Goal: Task Accomplishment & Management: Use online tool/utility

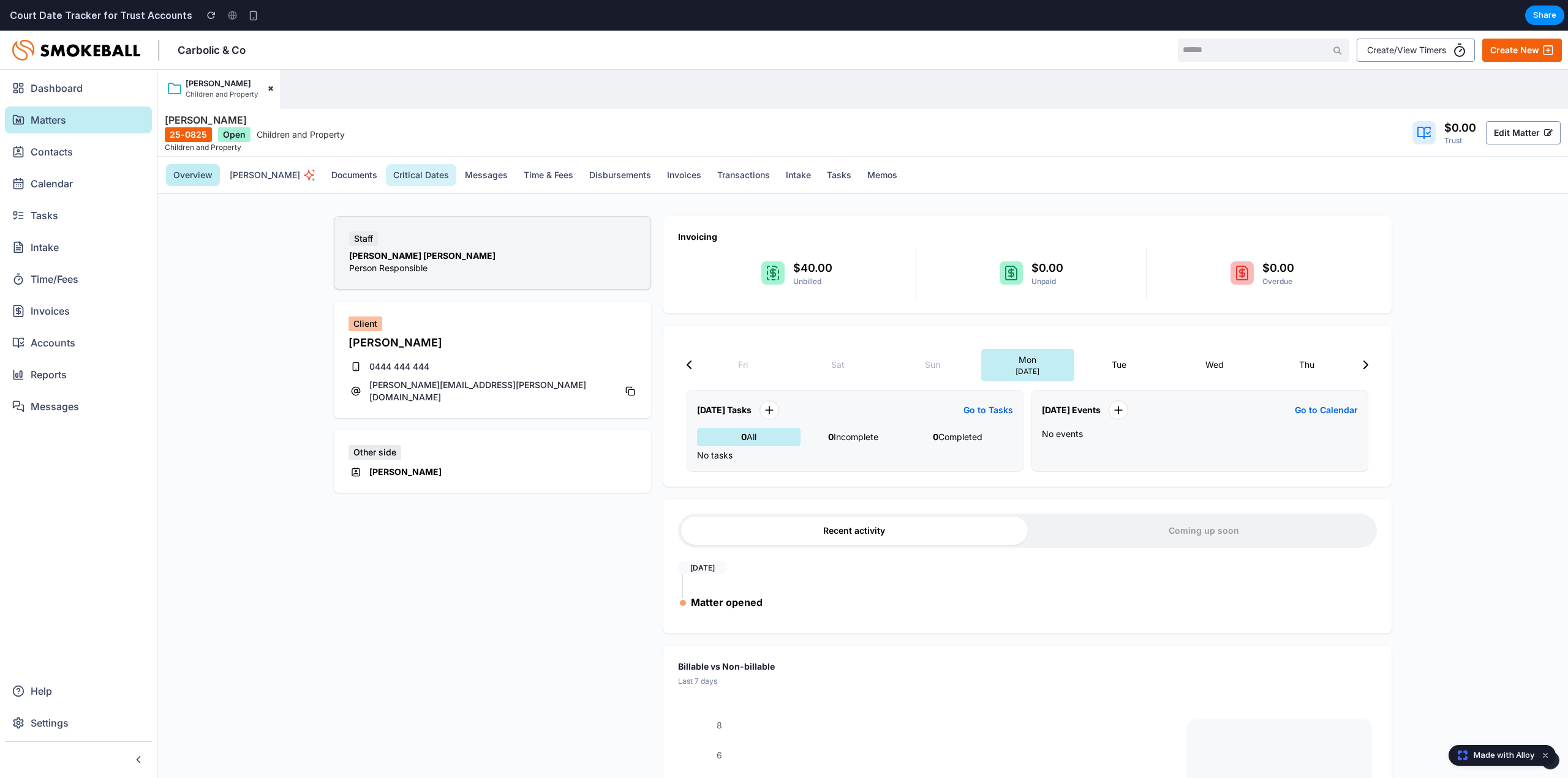
click at [395, 177] on button "Critical Dates" at bounding box center [421, 175] width 71 height 22
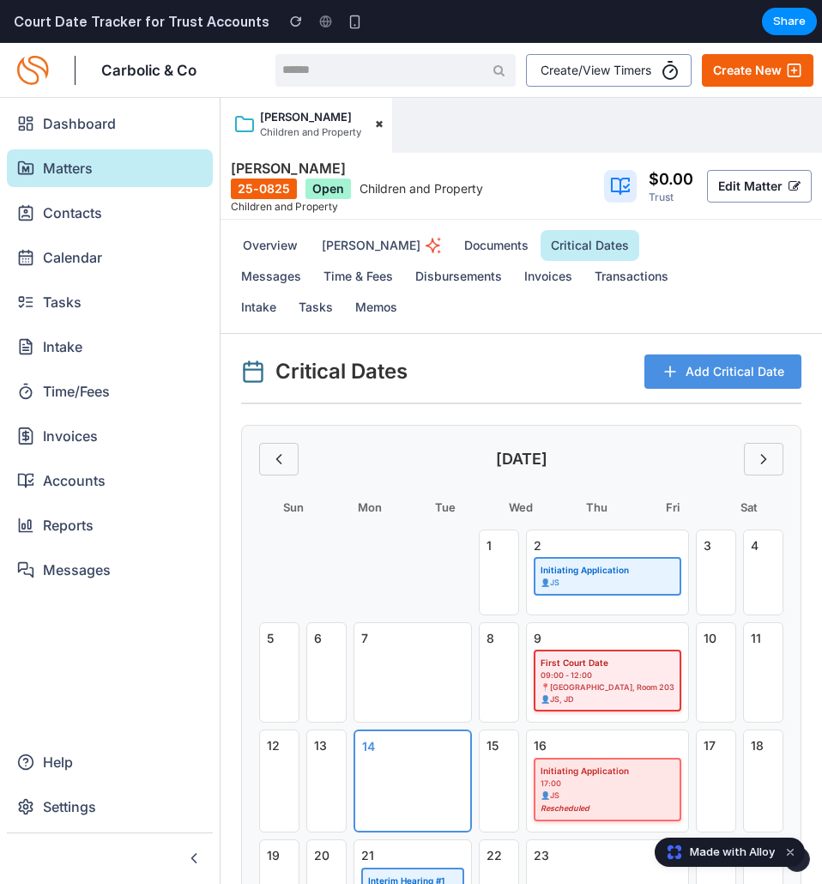
click at [697, 372] on span "Add Critical Date" at bounding box center [734, 371] width 99 height 17
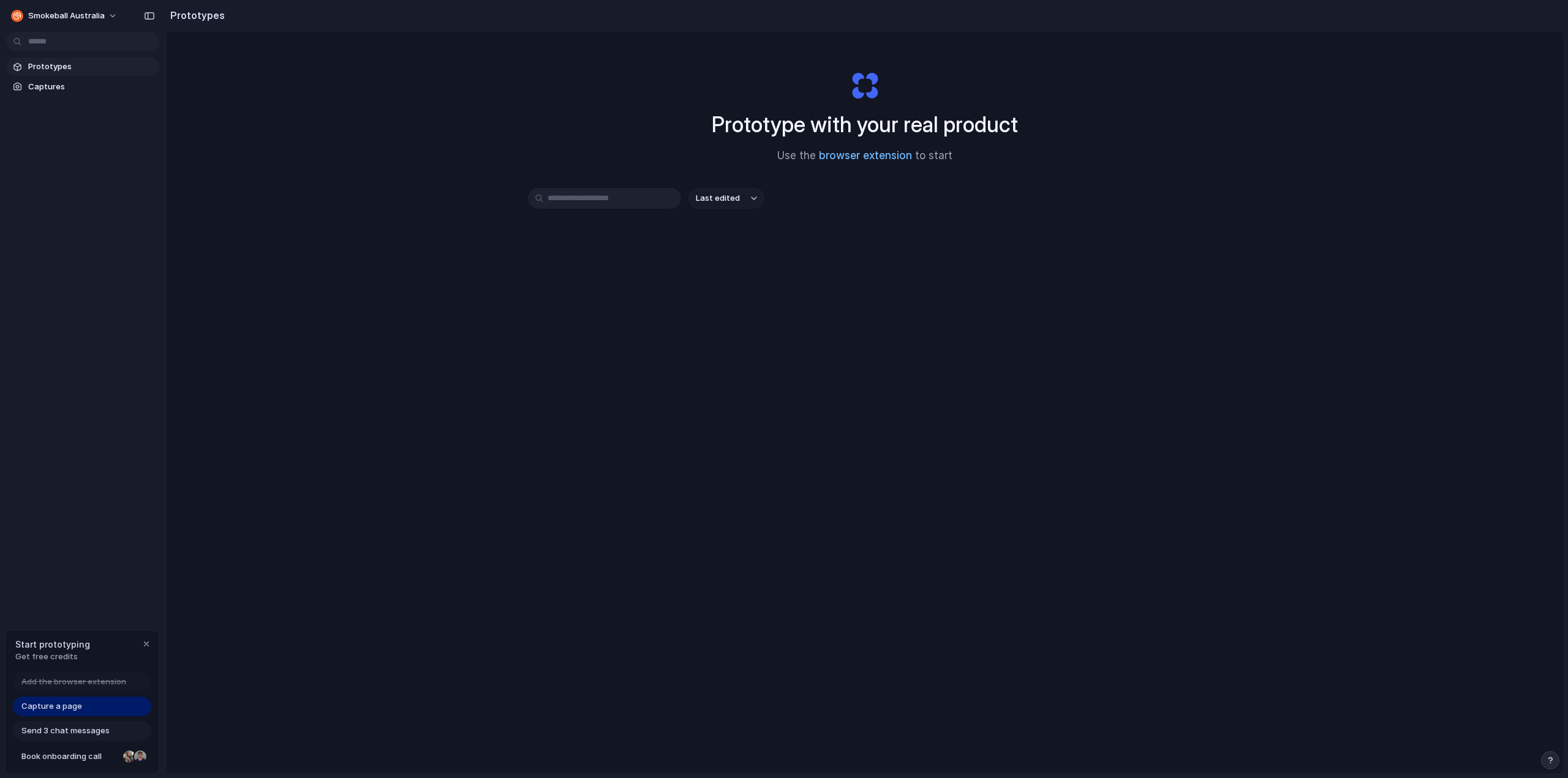
click at [865, 157] on link "browser extension" at bounding box center [865, 155] width 93 height 12
click at [588, 199] on input "text" at bounding box center [605, 198] width 153 height 21
drag, startPoint x: 917, startPoint y: 189, endPoint x: 912, endPoint y: 182, distance: 8.6
click at [917, 189] on div "Last edited" at bounding box center [865, 198] width 674 height 21
click at [885, 155] on link "browser extension" at bounding box center [865, 155] width 93 height 12
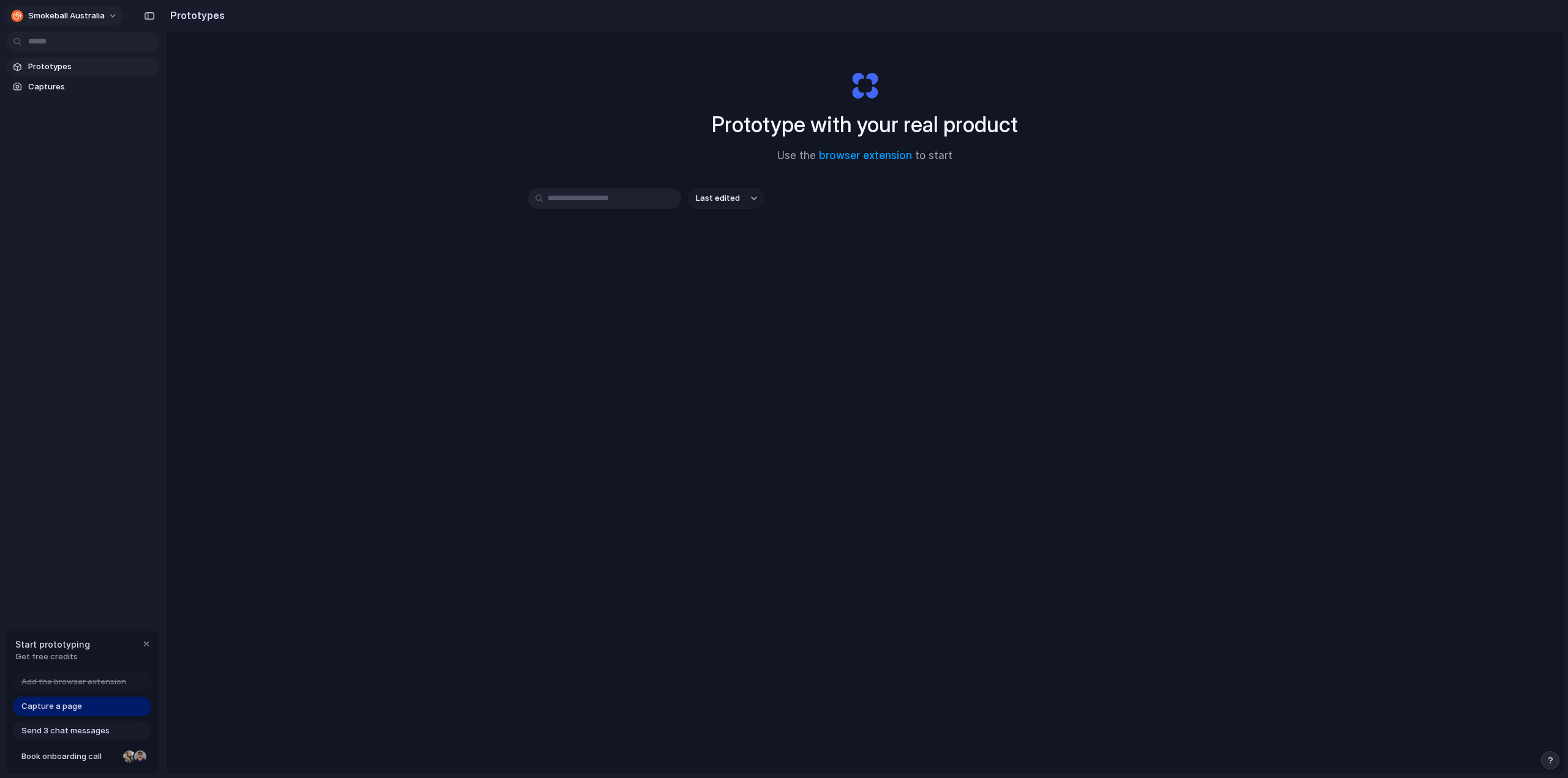
click at [17, 15] on div "button" at bounding box center [16, 16] width 12 height 12
click at [71, 705] on div "Settings Invite members Change theme Sign out" at bounding box center [784, 389] width 1568 height 778
click at [71, 705] on span "Capture a page" at bounding box center [51, 706] width 61 height 12
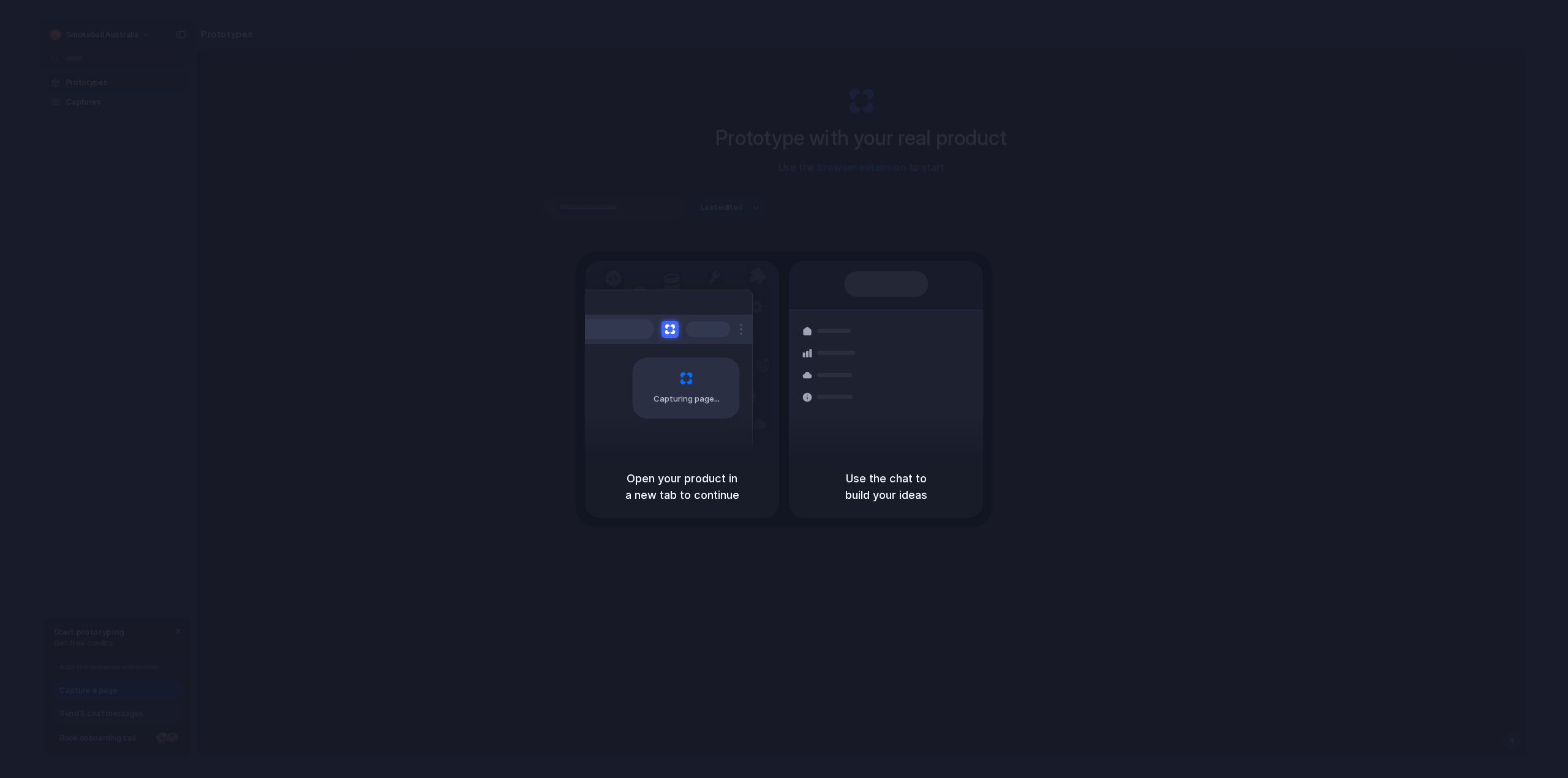
click at [683, 492] on h5 "Open your product in a new tab to continue" at bounding box center [682, 487] width 165 height 33
click at [907, 491] on h5 "Use the chat to build your ideas" at bounding box center [886, 487] width 165 height 33
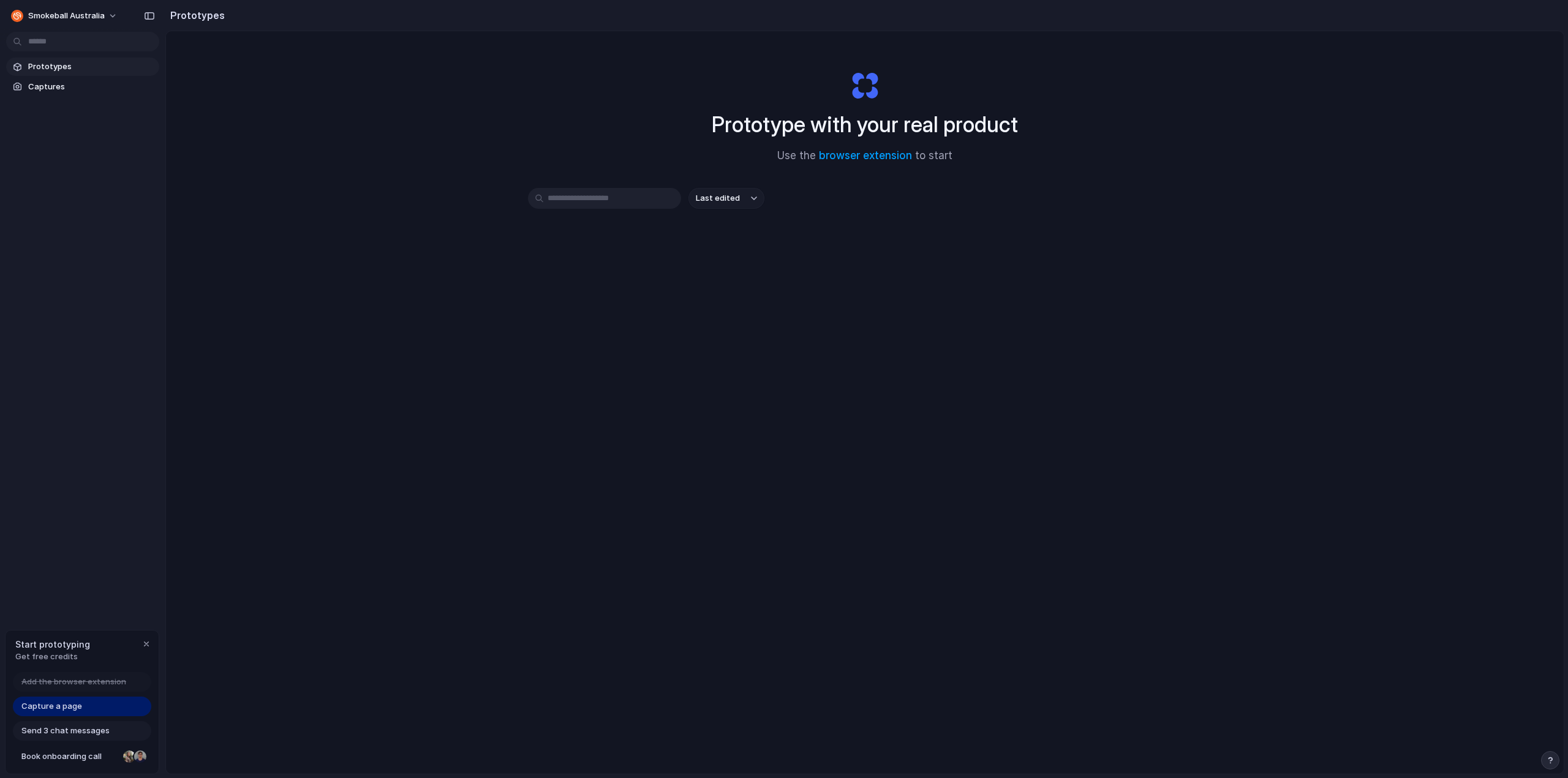
click at [119, 680] on span "Add the browser extension" at bounding box center [74, 682] width 105 height 12
click at [143, 643] on div "button" at bounding box center [146, 645] width 10 height 10
click at [61, 111] on div "Prototypes Captures" at bounding box center [83, 128] width 166 height 256
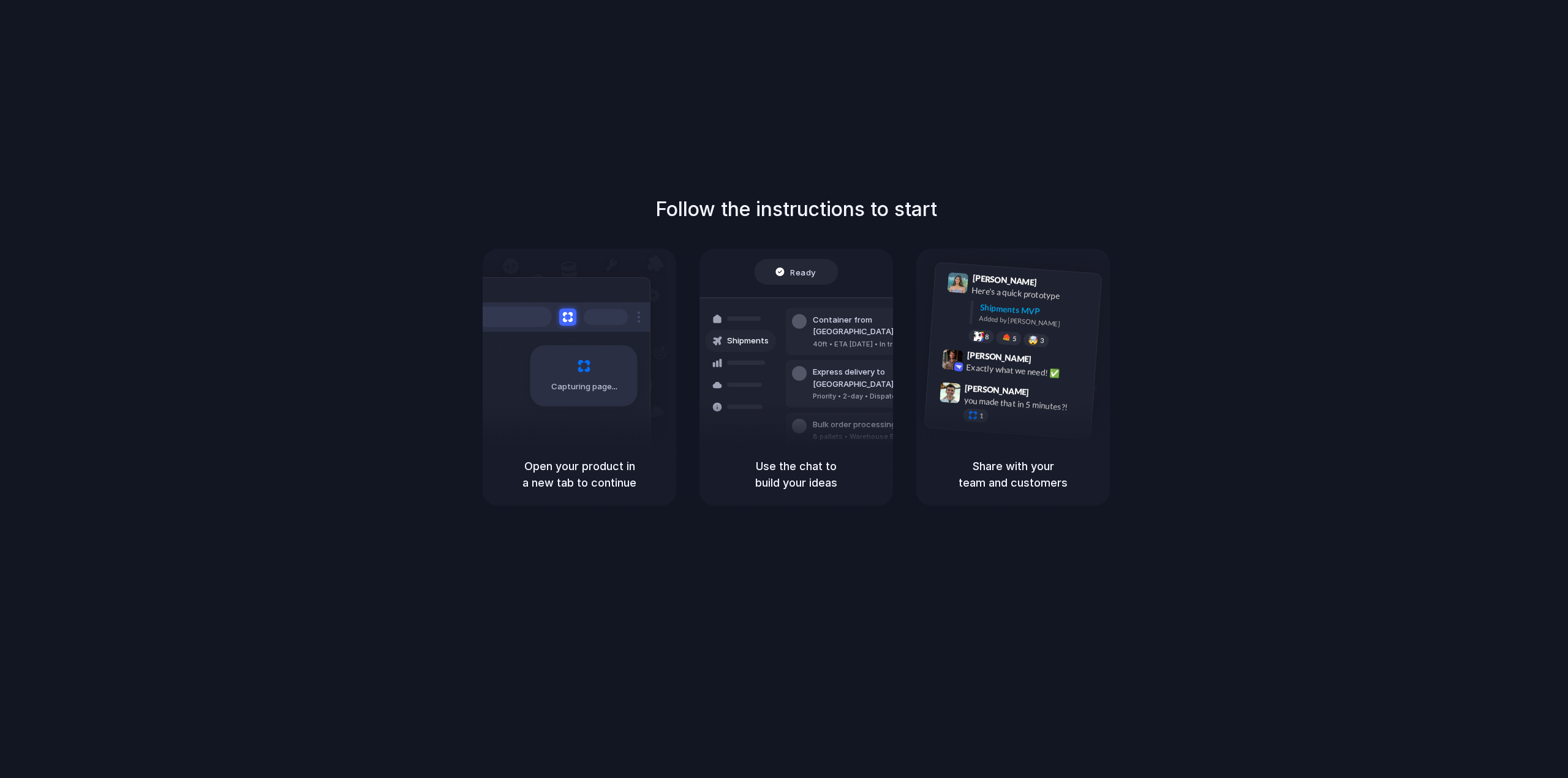
click at [589, 440] on div "Capturing page" at bounding box center [558, 371] width 185 height 188
click at [591, 369] on div "Capturing page" at bounding box center [584, 376] width 107 height 61
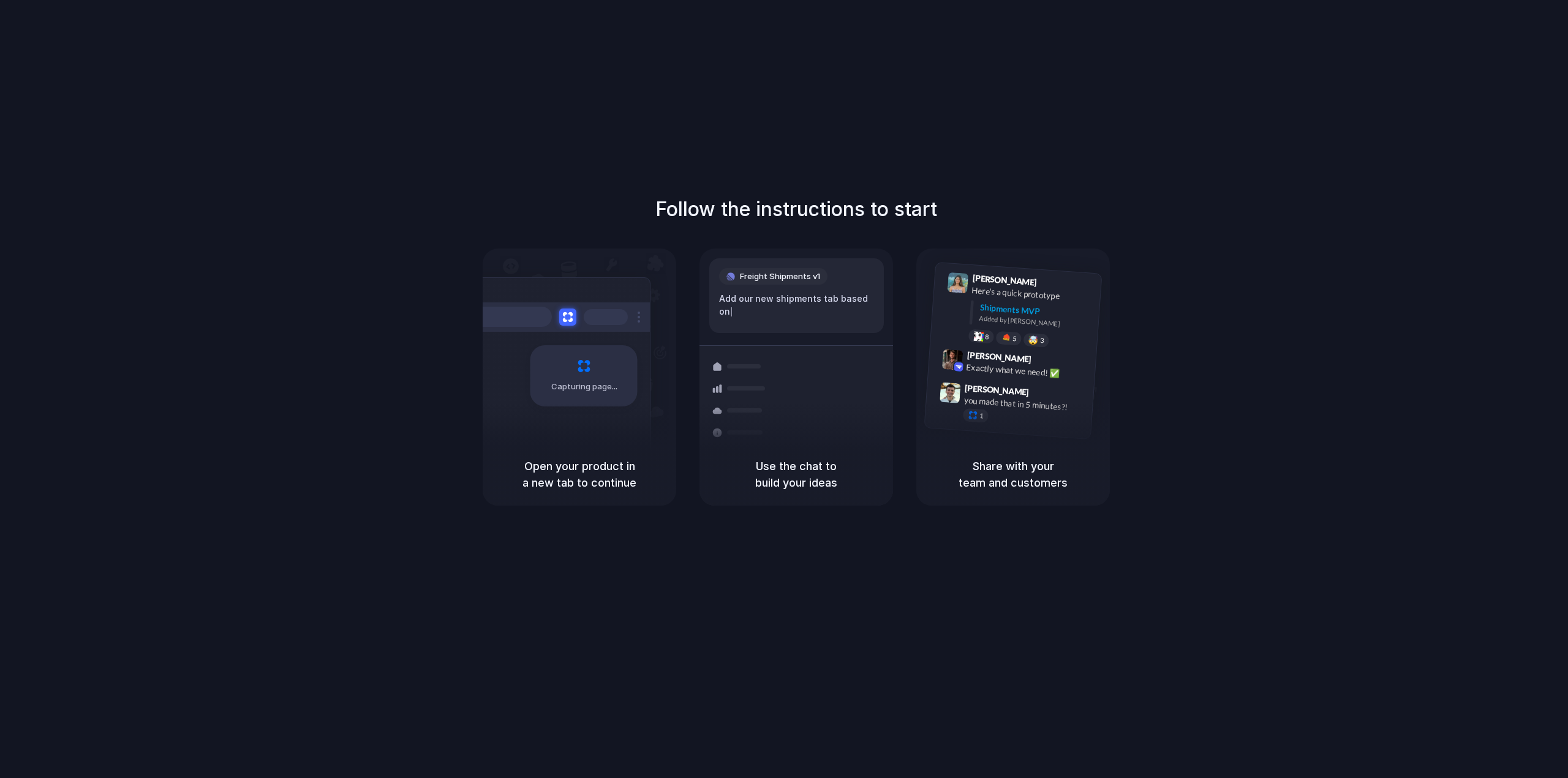
click at [784, 363] on div "Container from Shanghai 40ft • ETA Dec 28 • In transit Express delivery to NYC …" at bounding box center [841, 432] width 130 height 171
click at [800, 471] on h5 "Use the chat to build your ideas" at bounding box center [796, 475] width 164 height 33
click at [615, 377] on div "Capturing page" at bounding box center [584, 376] width 107 height 61
click at [562, 355] on div "Capturing page" at bounding box center [584, 376] width 107 height 61
click at [581, 497] on div "Open your product in a new tab to continue" at bounding box center [579, 475] width 194 height 63
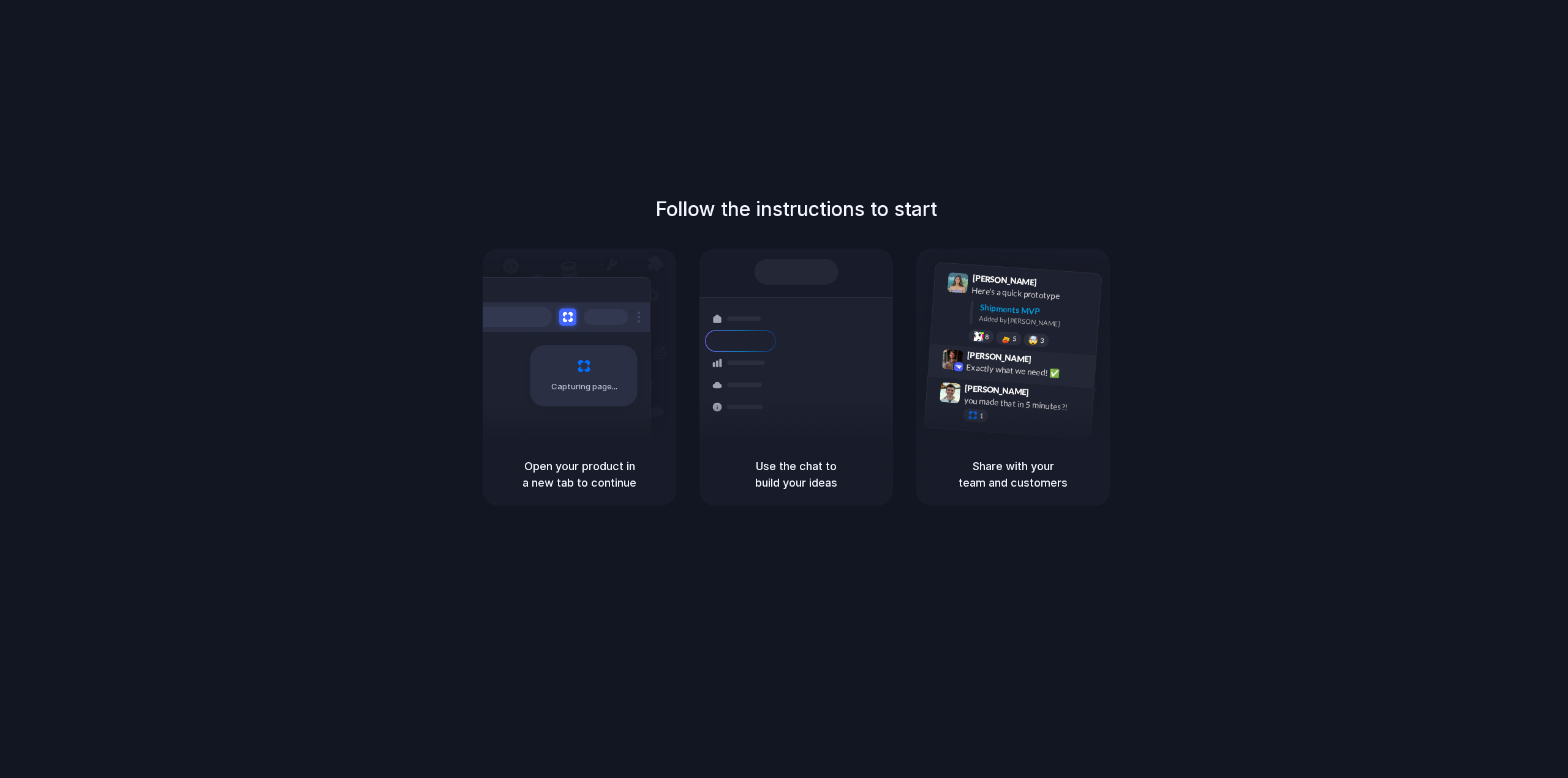
click at [1045, 374] on div "Exactly what we need! ✅" at bounding box center [1027, 370] width 123 height 21
click at [1028, 249] on div "Lily Parker 9:41 AM Here's a quick prototype Shipments MVP Added by Alloy 8 5 🤯…" at bounding box center [1012, 345] width 194 height 195
click at [1058, 483] on h5 "Share with your team and customers" at bounding box center [1013, 475] width 164 height 33
click at [994, 108] on div "Follow the instructions to start Capturing page Open your product in a new tab …" at bounding box center [796, 401] width 1593 height 803
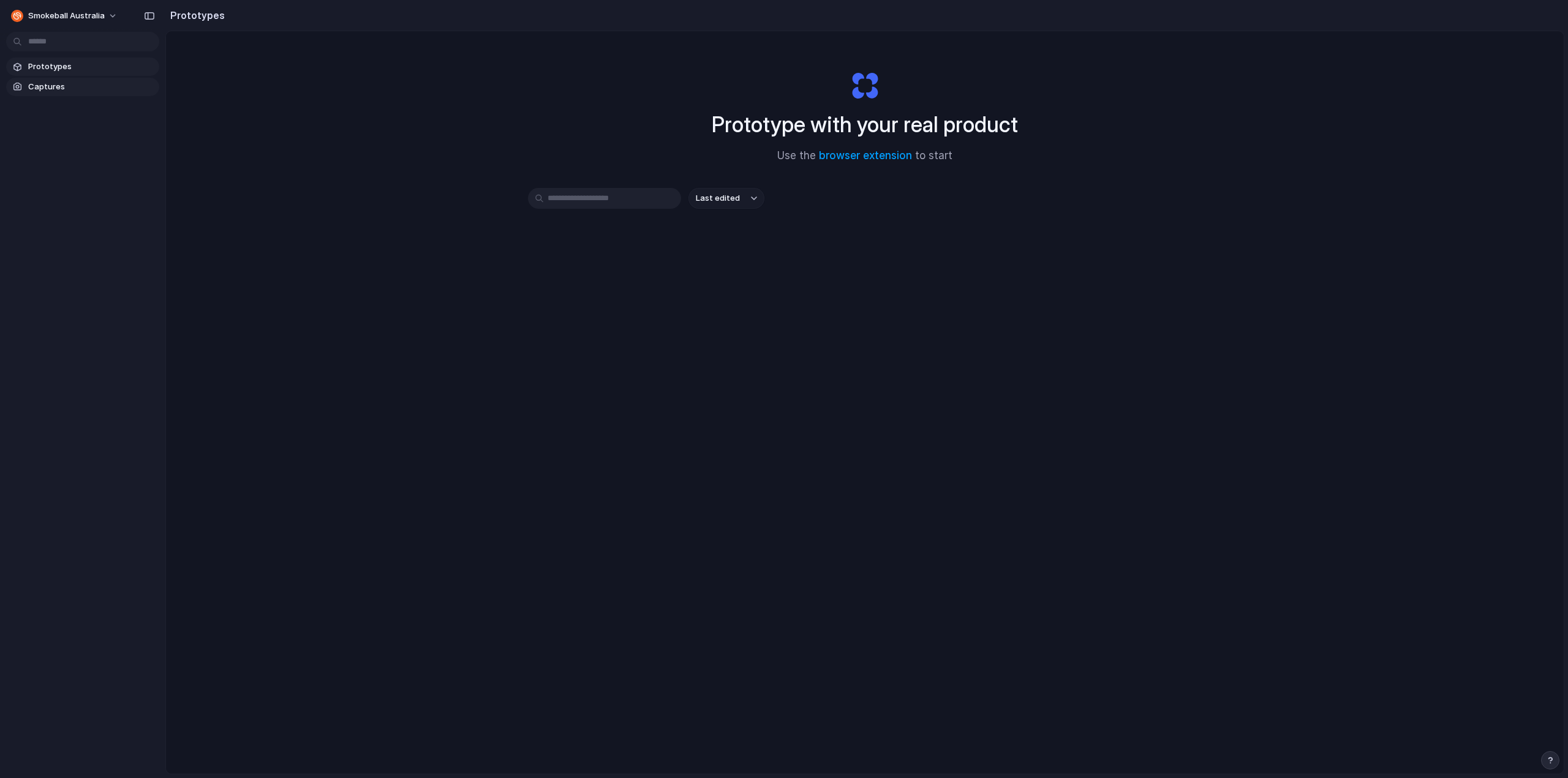
click at [49, 82] on span "Captures" at bounding box center [91, 86] width 126 height 12
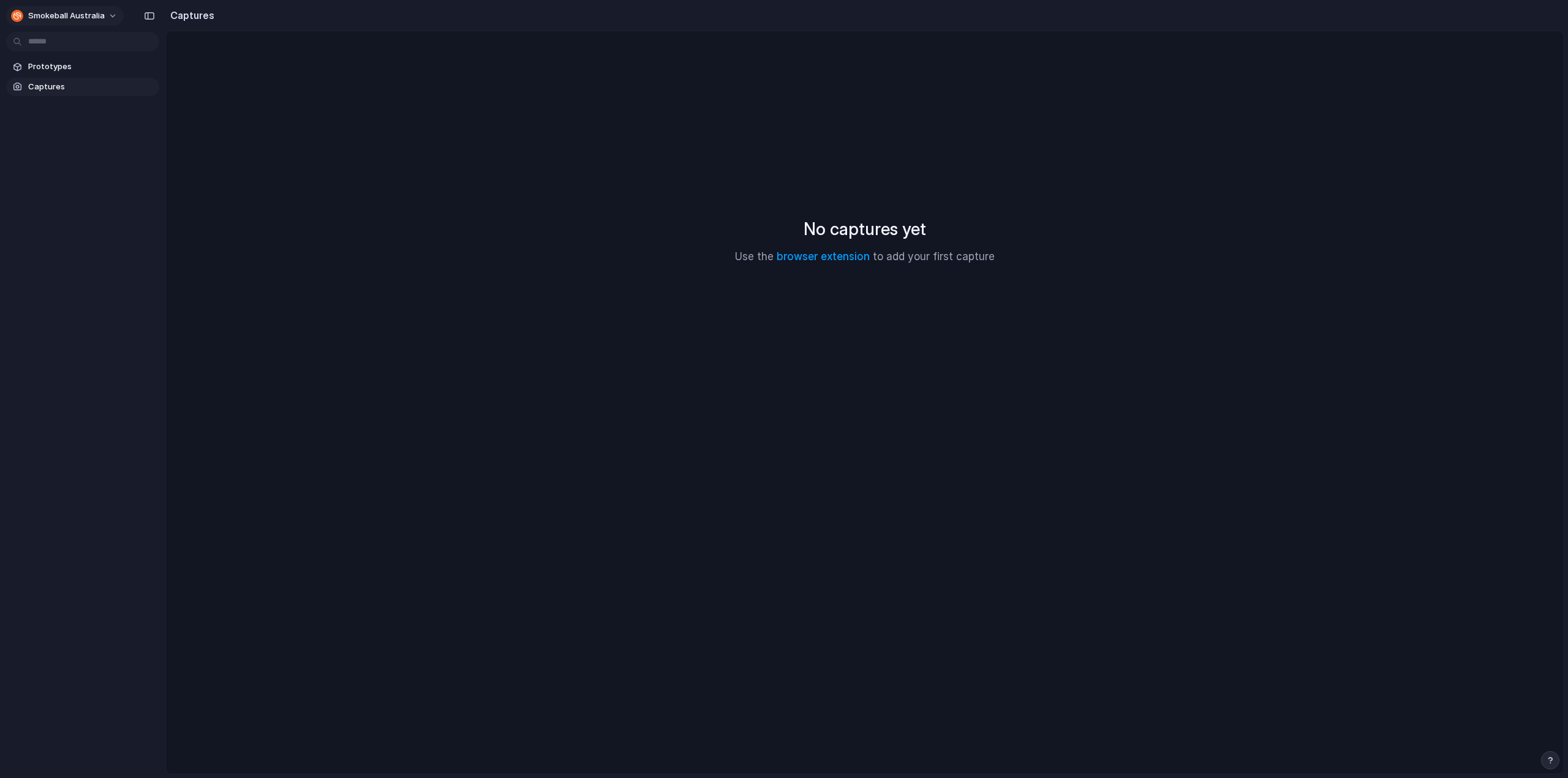
click at [87, 14] on span "Smokeball Australia" at bounding box center [66, 16] width 76 height 12
click at [142, 16] on div "Settings Invite members Change theme Sign out" at bounding box center [784, 389] width 1568 height 778
click at [149, 16] on div "button" at bounding box center [149, 16] width 11 height 9
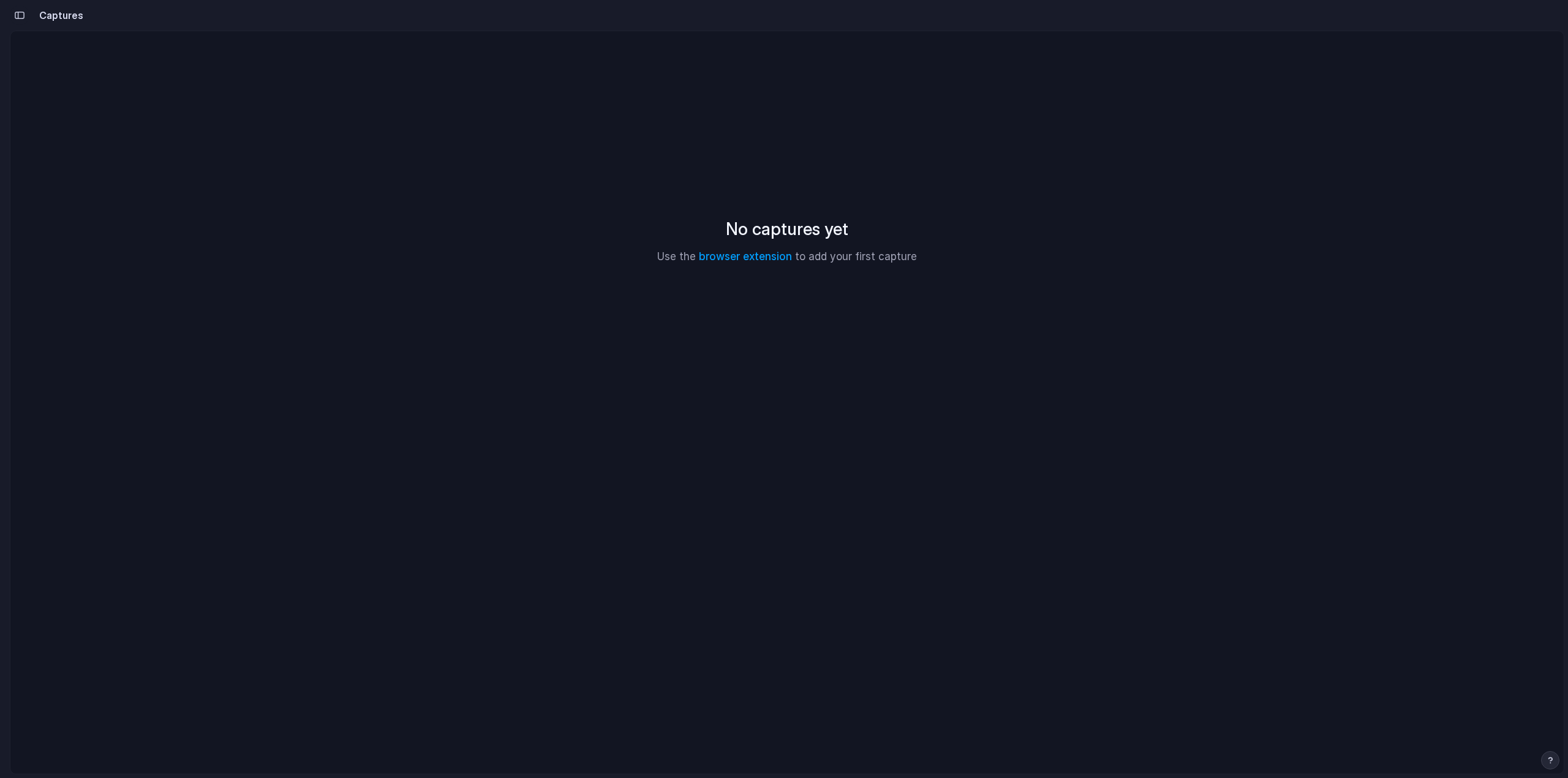
click at [23, 15] on div "button" at bounding box center [19, 15] width 11 height 9
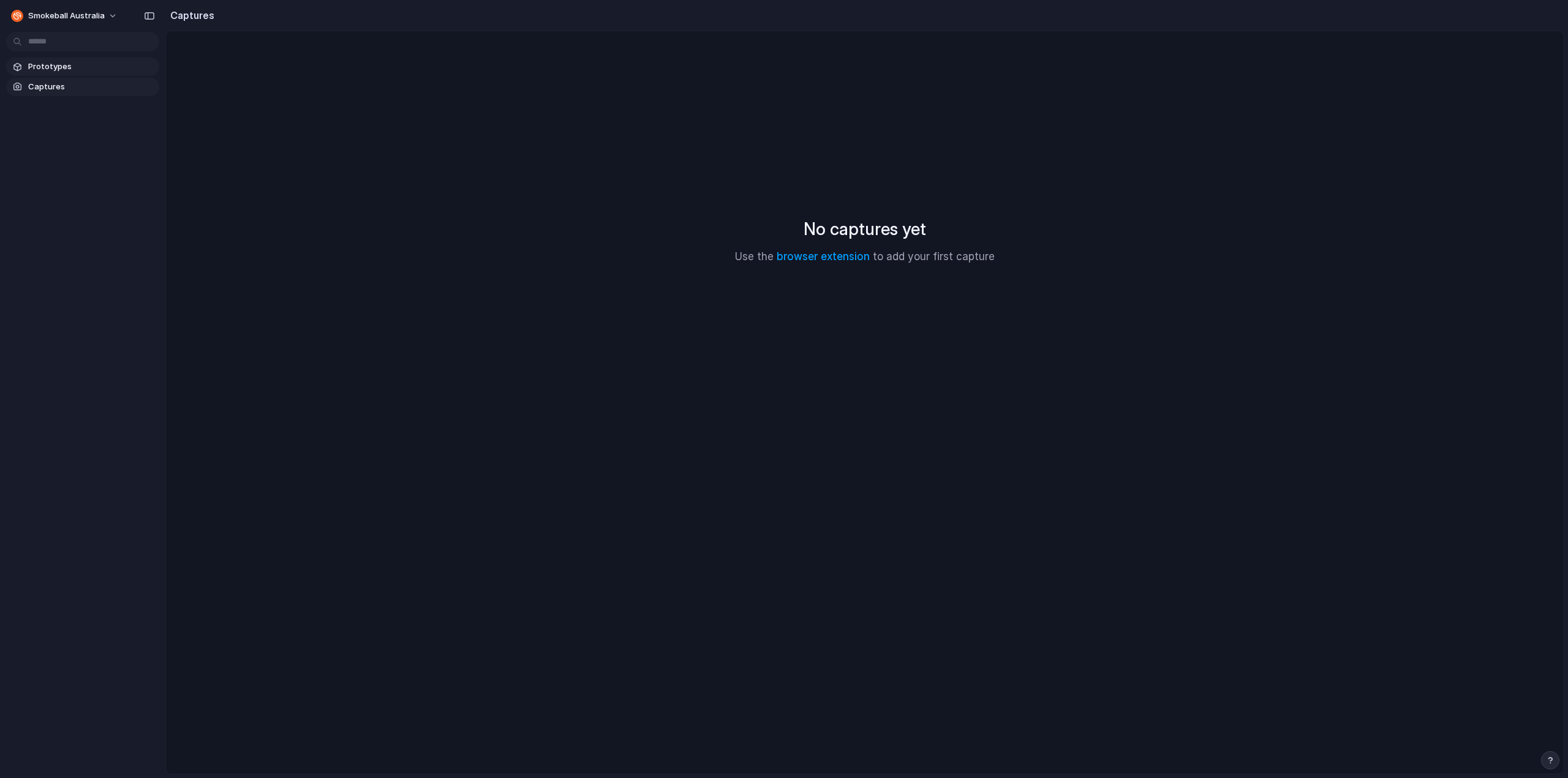
click at [54, 62] on span "Prototypes" at bounding box center [91, 66] width 126 height 12
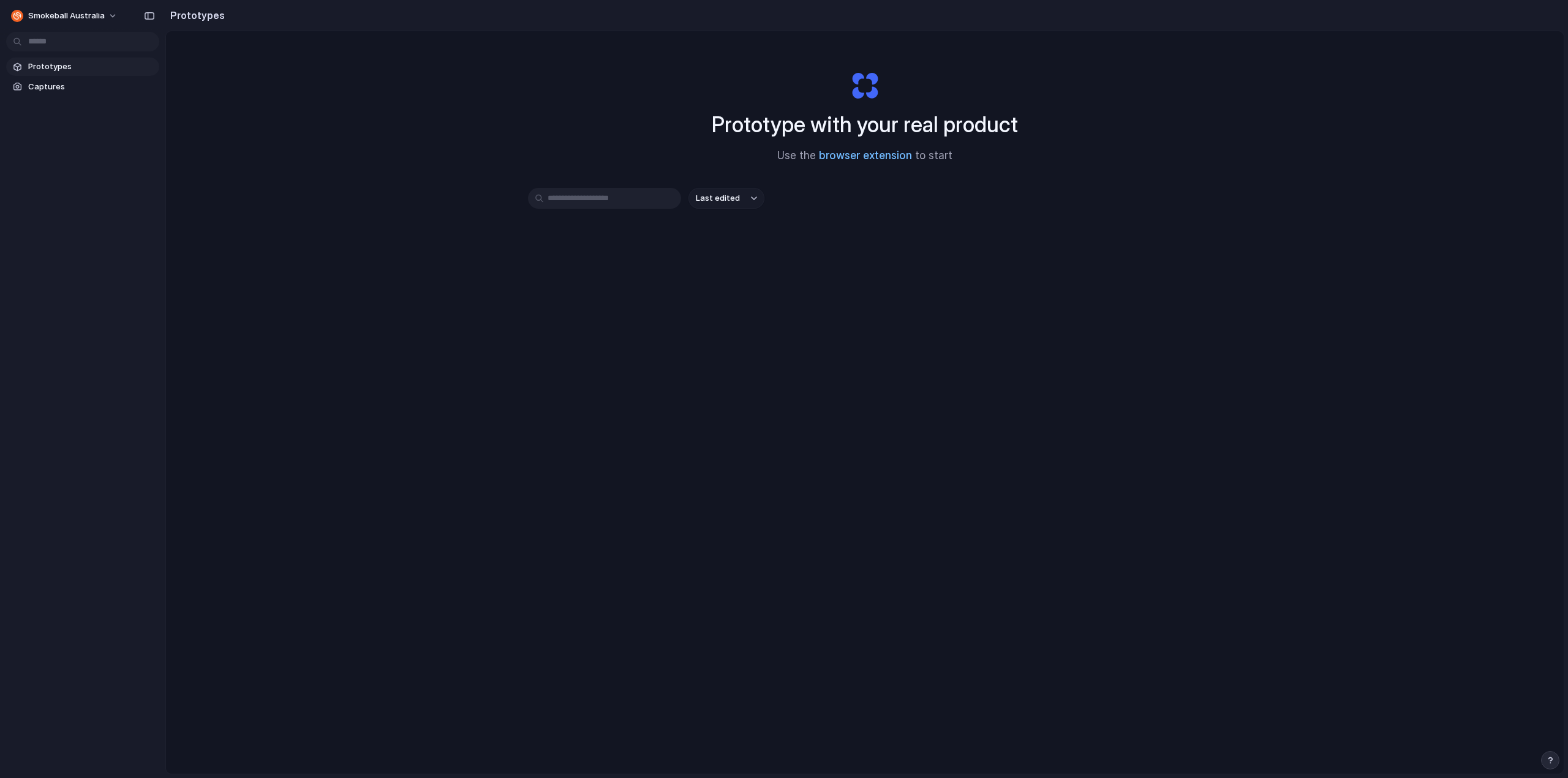
click at [866, 154] on link "browser extension" at bounding box center [865, 155] width 93 height 12
